Goal: Transaction & Acquisition: Purchase product/service

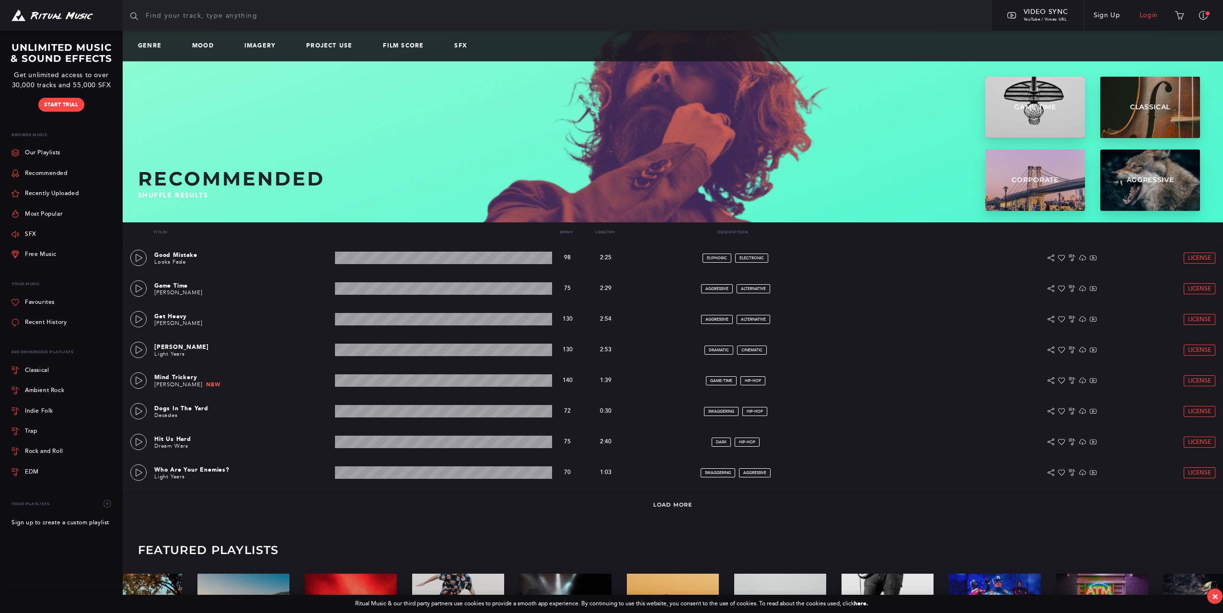
click at [1151, 13] on link "Login" at bounding box center [1149, 15] width 38 height 27
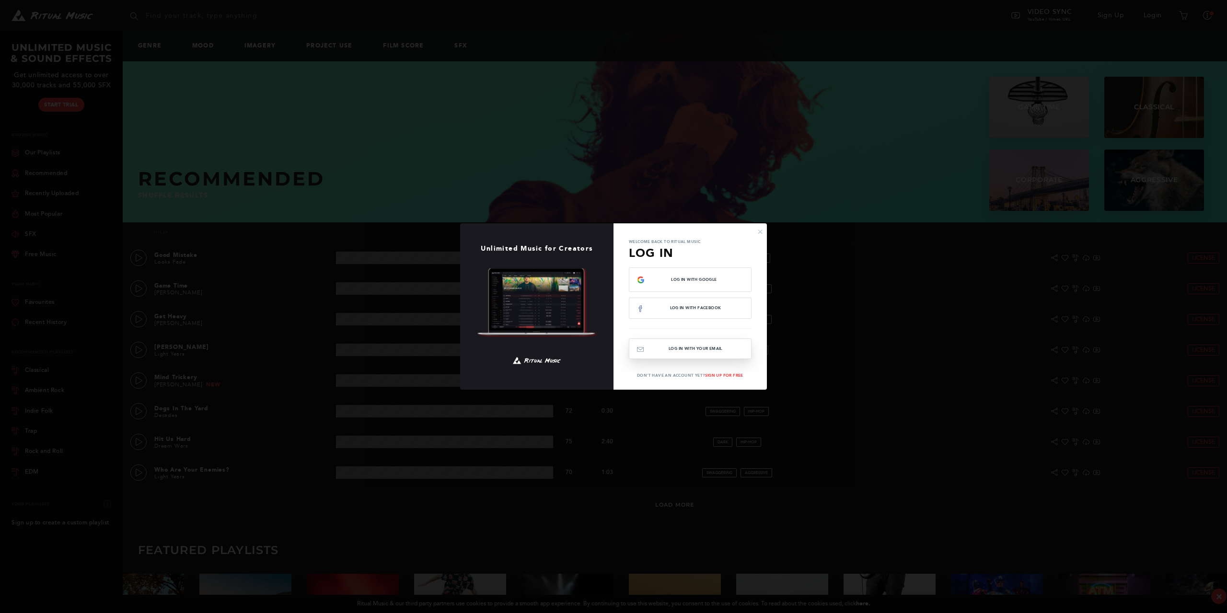
click at [717, 350] on button "Log In with your email" at bounding box center [690, 348] width 123 height 21
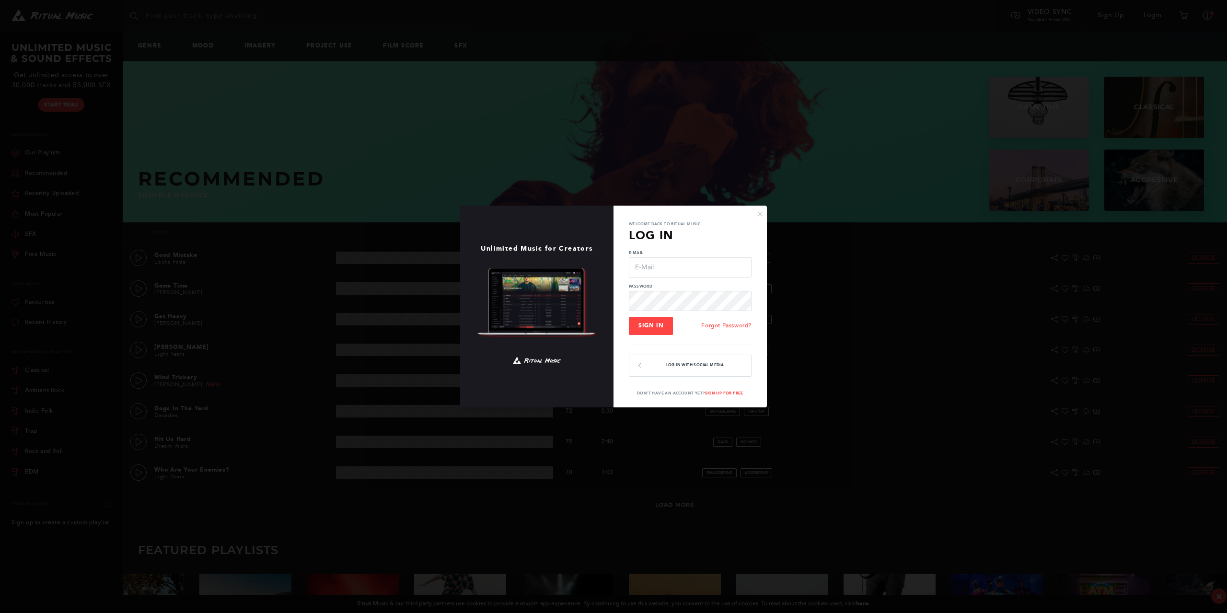
type input "[EMAIL_ADDRESS][DOMAIN_NAME]"
click at [644, 329] on span "Sign In" at bounding box center [650, 325] width 25 height 7
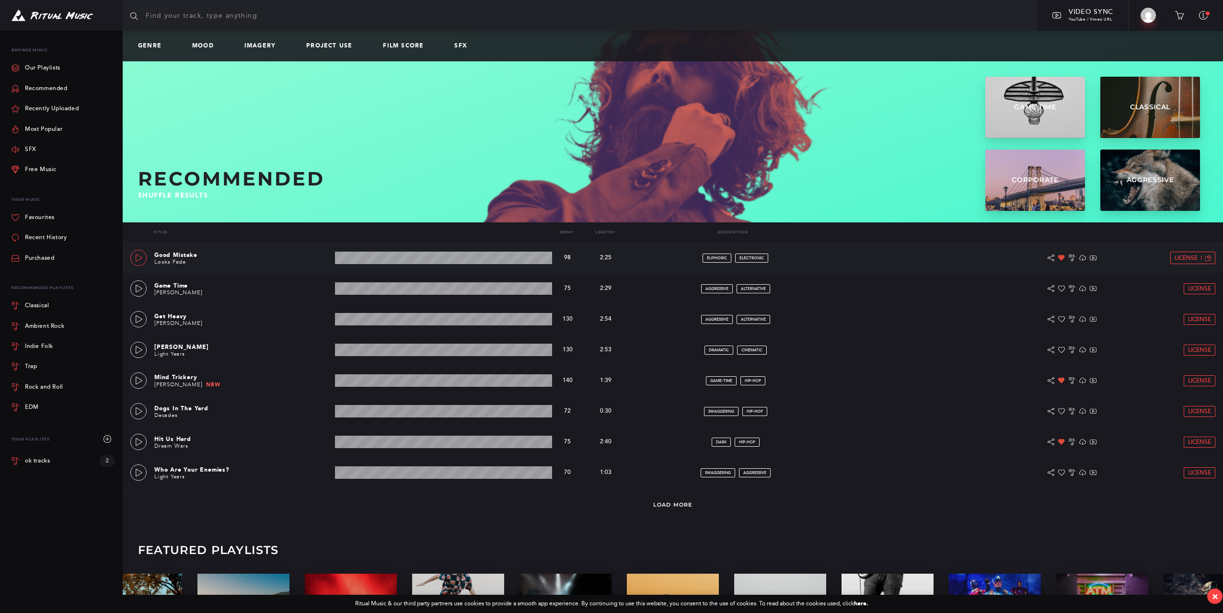
click at [137, 257] on icon at bounding box center [139, 258] width 8 height 8
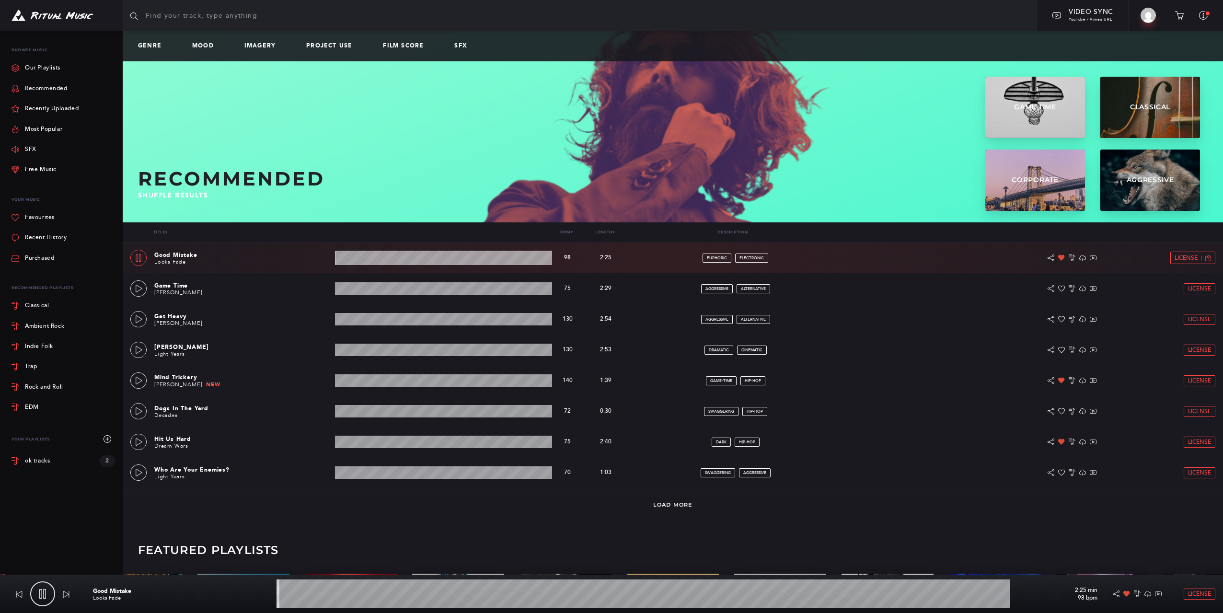
click at [137, 257] on icon at bounding box center [139, 258] width 8 height 8
click at [40, 234] on link "Recent History" at bounding box center [39, 238] width 55 height 20
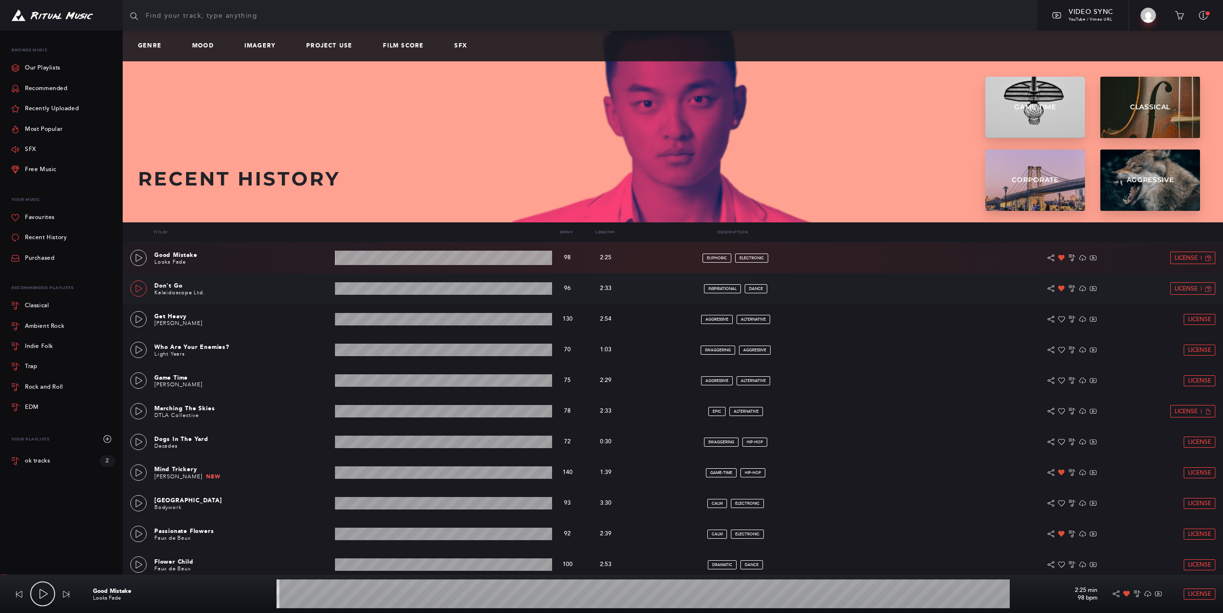
click at [136, 289] on icon at bounding box center [139, 289] width 8 height 8
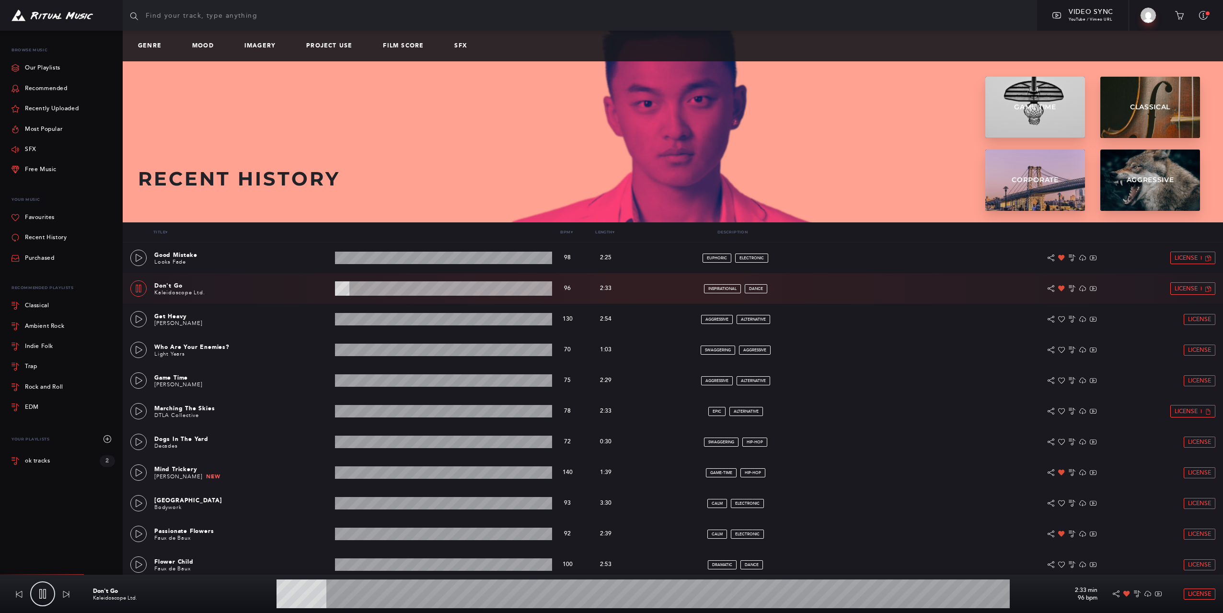
click at [48, 520] on div "leninsoram@gmail.com Profile Upgrade Favourites Orders Payment History Custom I…" at bounding box center [61, 307] width 123 height 552
click at [142, 287] on icon at bounding box center [139, 289] width 8 height 8
type input "12.68"
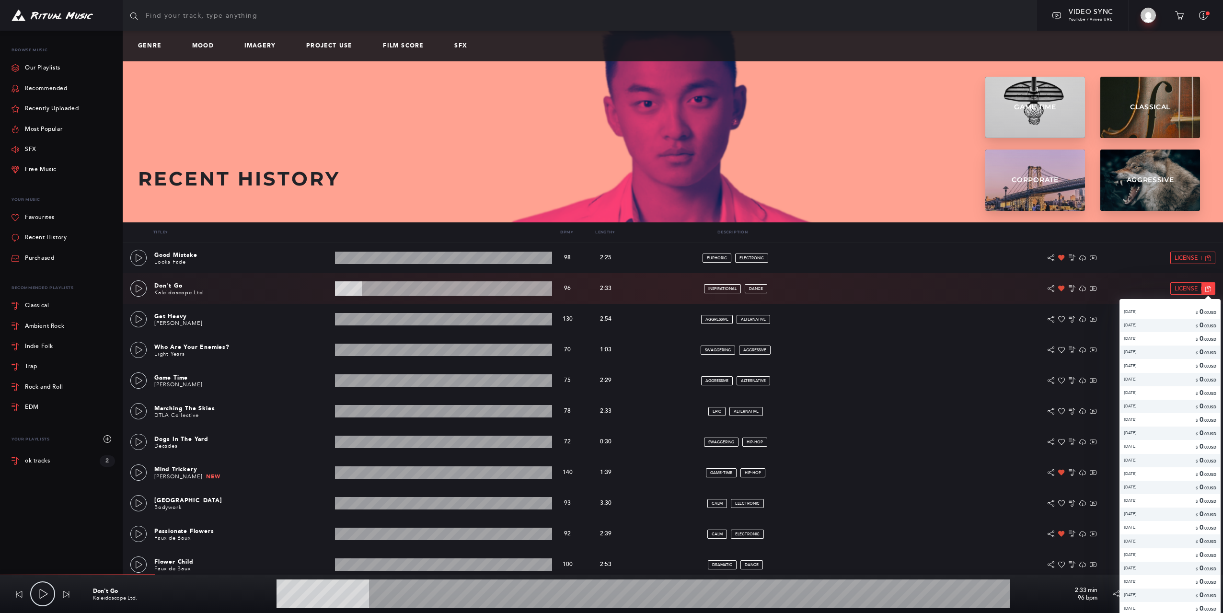
click at [1206, 287] on icon at bounding box center [1208, 289] width 6 height 6
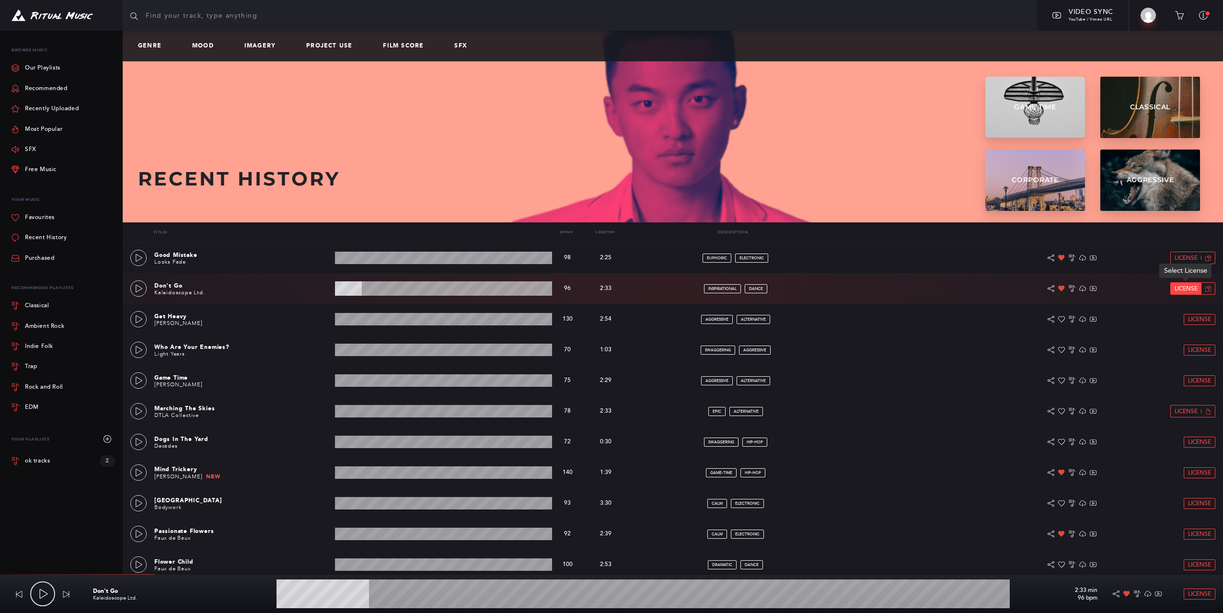
click at [1180, 286] on span "License" at bounding box center [1186, 289] width 23 height 6
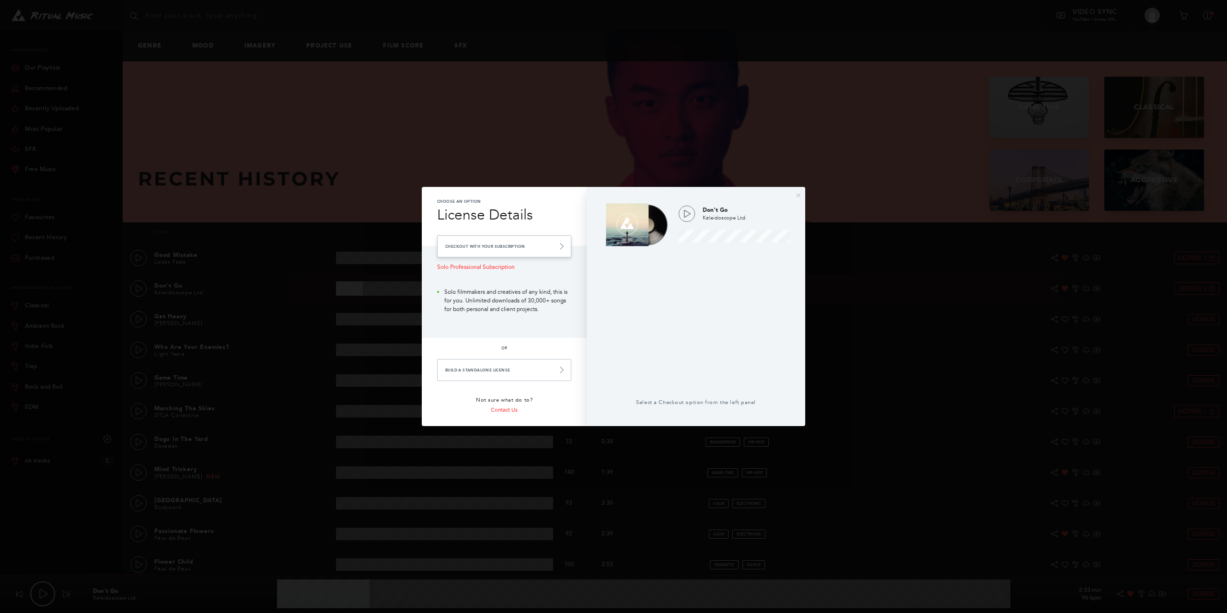
click at [502, 246] on link "Checkout with your Subscription" at bounding box center [504, 246] width 134 height 22
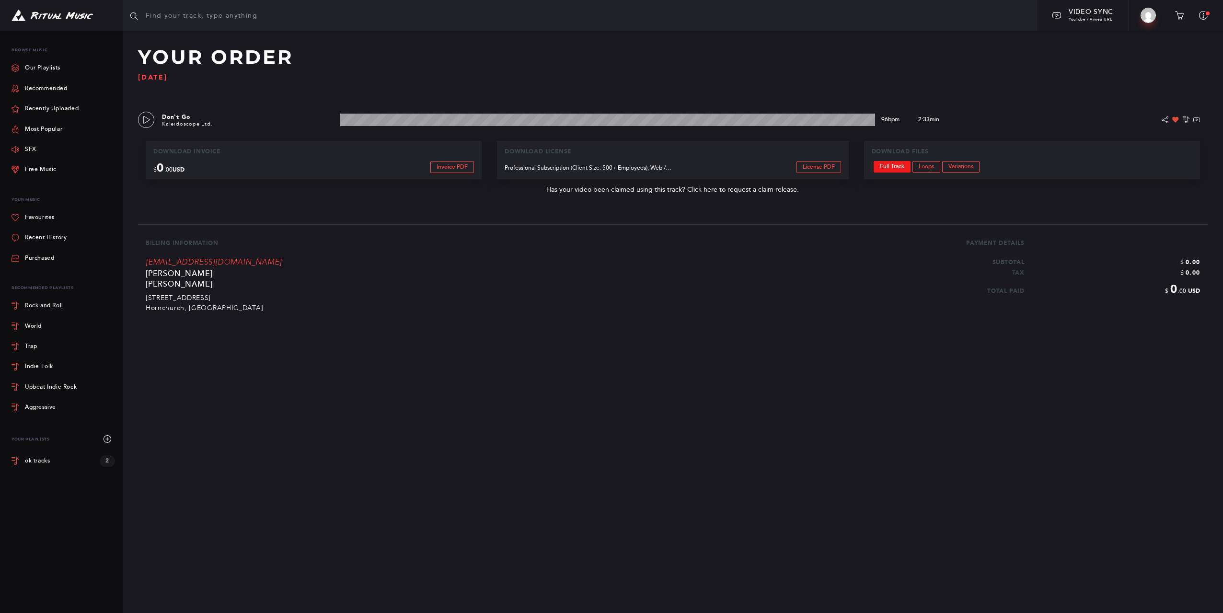
drag, startPoint x: 835, startPoint y: 242, endPoint x: 884, endPoint y: 165, distance: 90.5
click at [46, 237] on link "Recent History" at bounding box center [39, 238] width 55 height 20
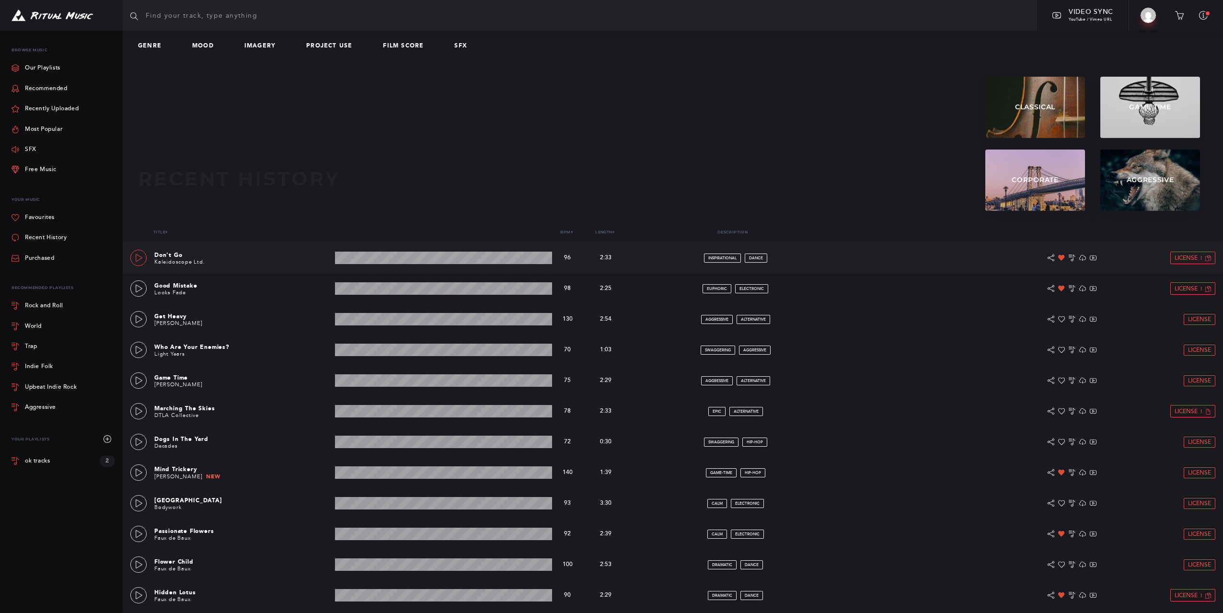
click at [136, 258] on icon at bounding box center [139, 258] width 7 height 8
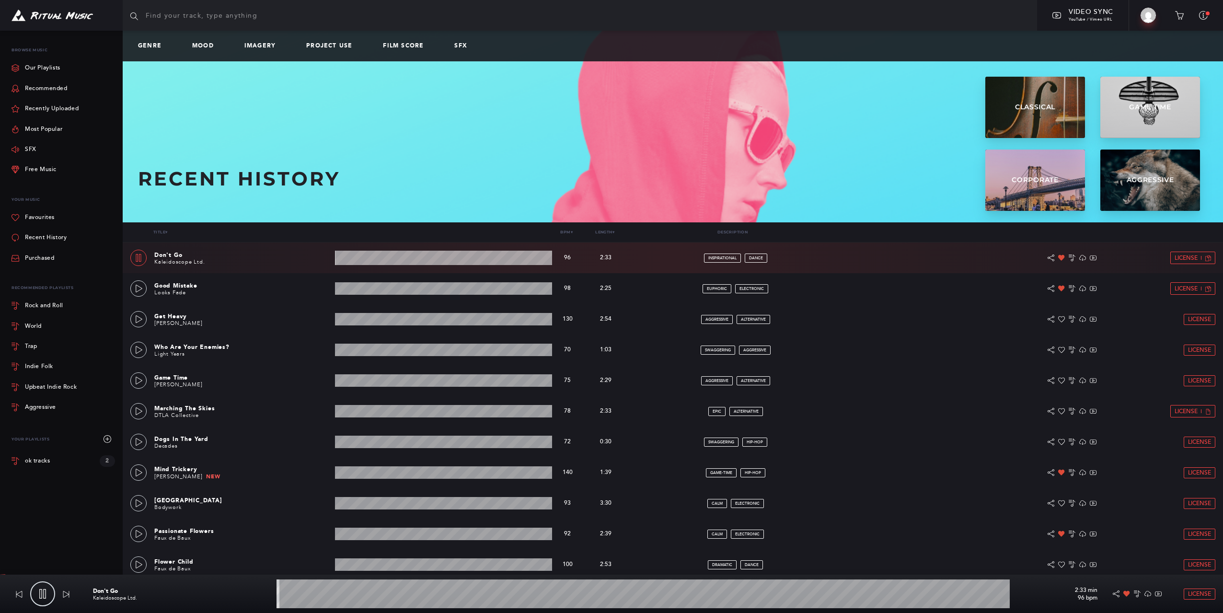
click at [136, 258] on icon at bounding box center [138, 258] width 5 height 8
type input "0.48"
click at [1182, 255] on span "License" at bounding box center [1186, 258] width 23 height 6
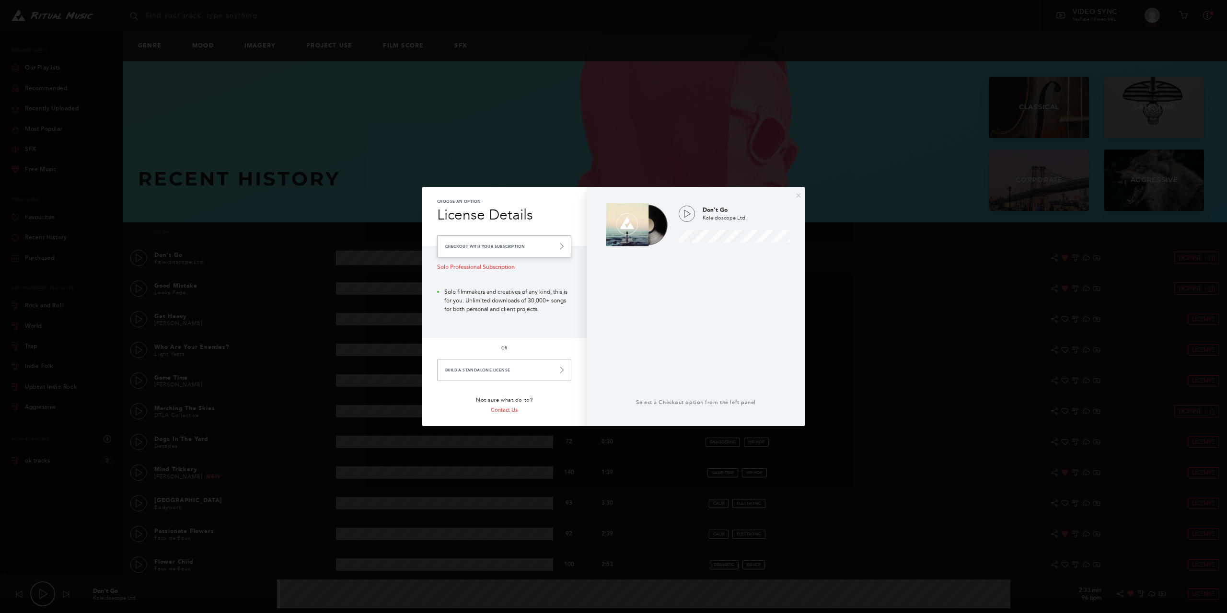
click at [504, 243] on link "Checkout with your Subscription" at bounding box center [504, 246] width 134 height 22
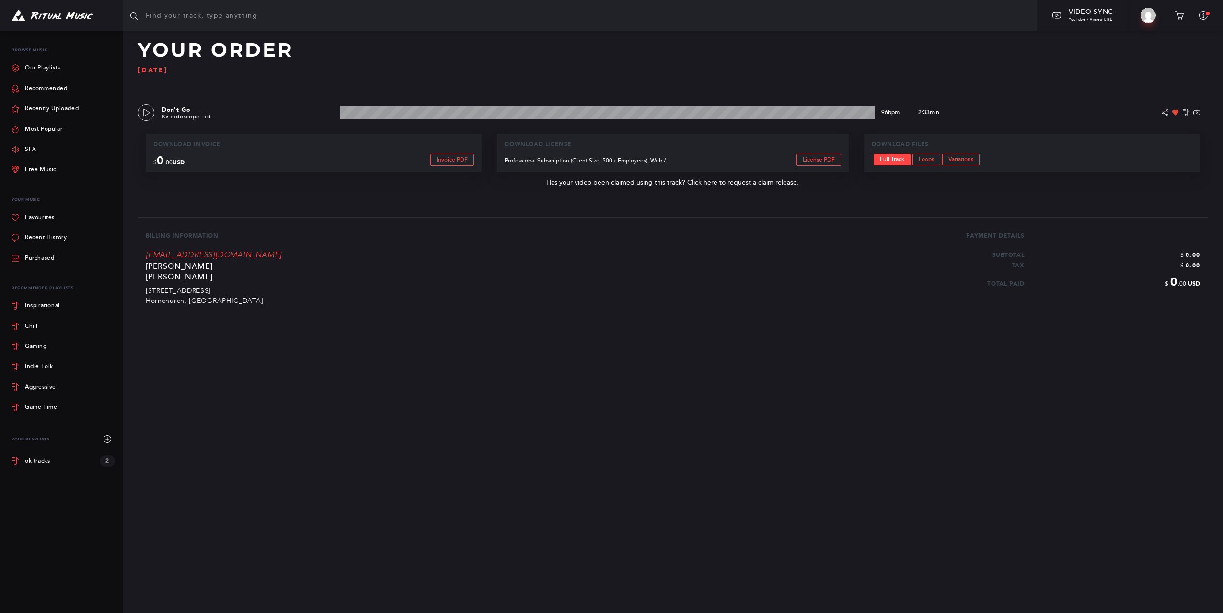
scroll to position [9, 0]
